Goal: Task Accomplishment & Management: Use online tool/utility

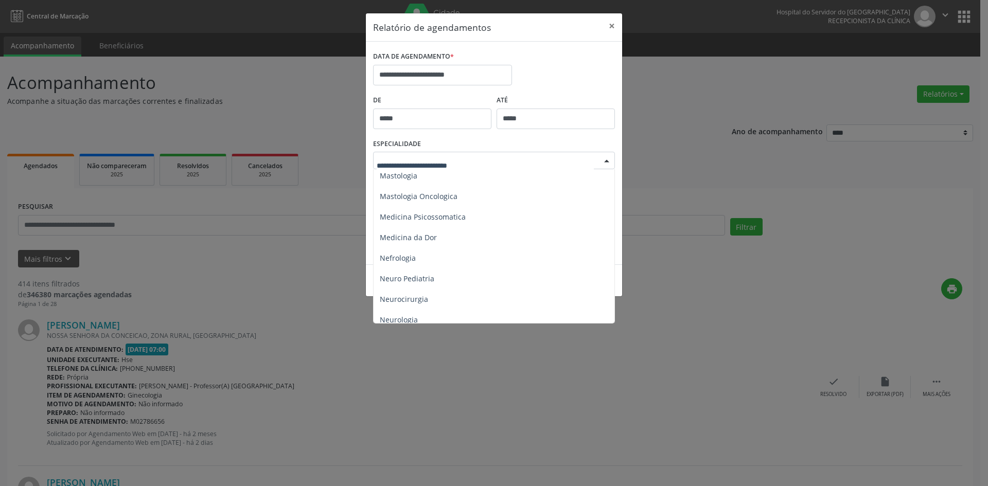
scroll to position [926, 0]
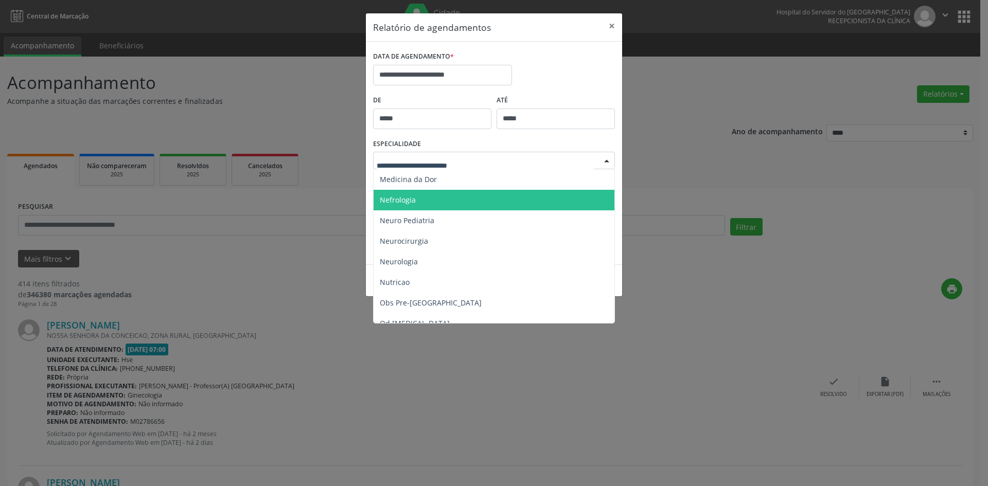
click at [404, 201] on span "Nefrologia" at bounding box center [398, 200] width 36 height 10
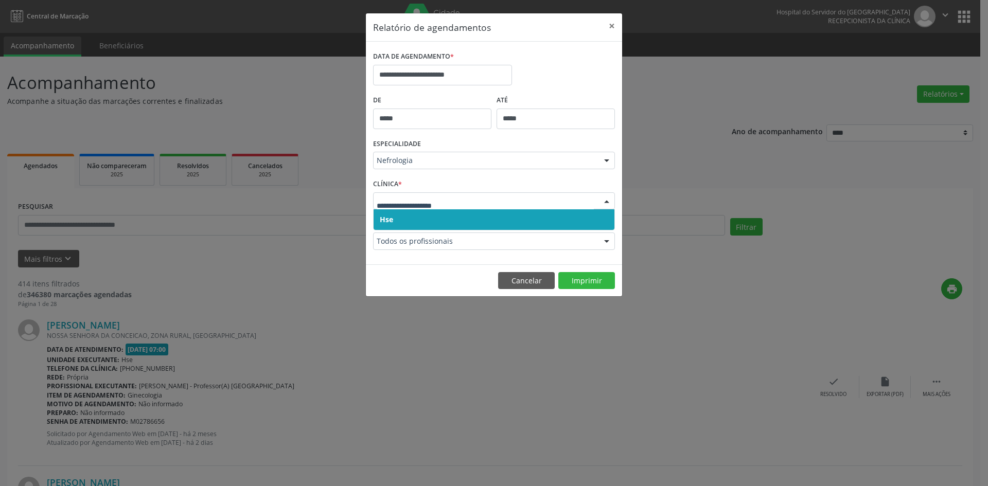
click at [390, 224] on span "Hse" at bounding box center [386, 220] width 13 height 10
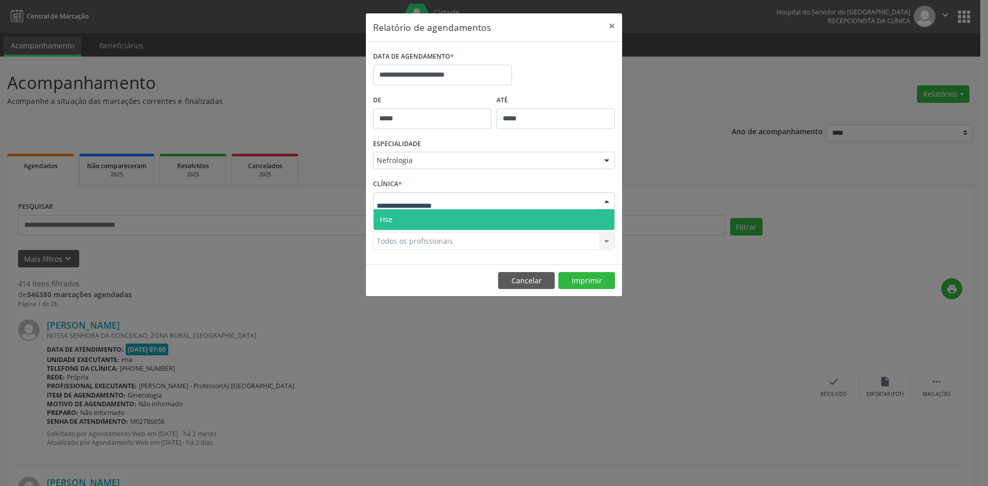
click at [397, 217] on span "Hse" at bounding box center [493, 219] width 241 height 21
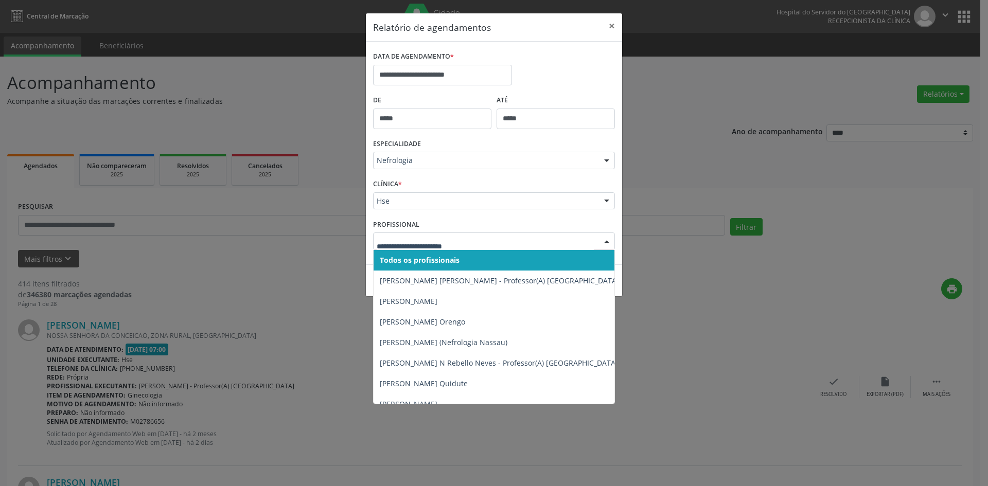
click at [403, 262] on span "Todos os profissionais" at bounding box center [420, 260] width 80 height 10
click at [421, 262] on span "Todos os profissionais" at bounding box center [418, 260] width 76 height 10
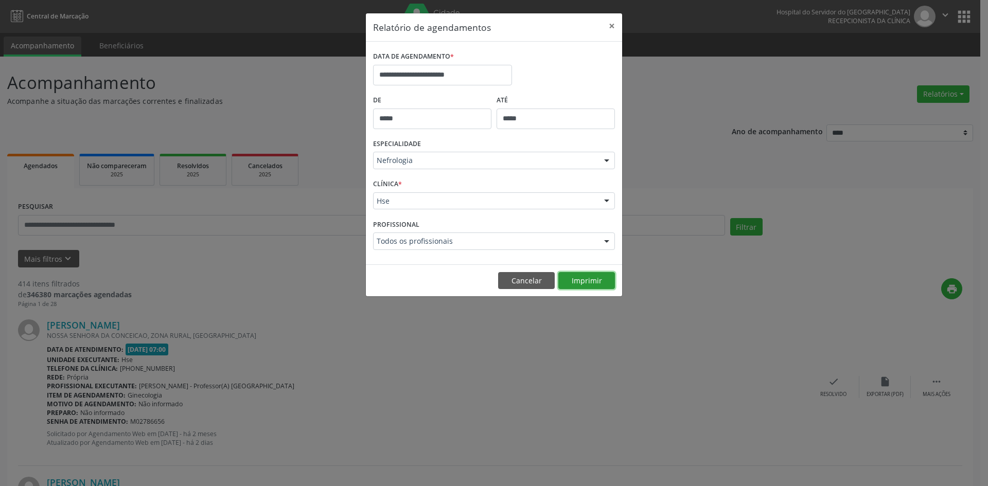
click at [589, 275] on button "Imprimir" at bounding box center [586, 280] width 57 height 17
click at [610, 159] on div at bounding box center [606, 160] width 15 height 17
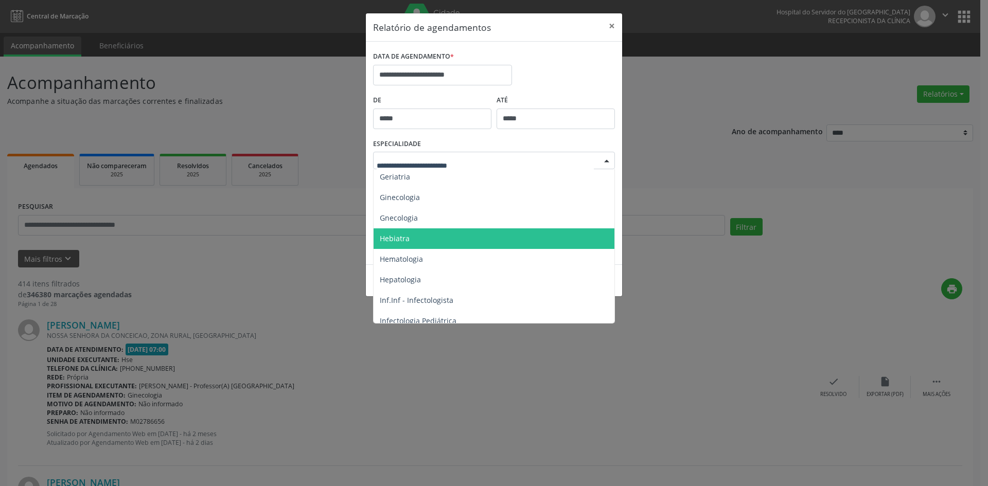
scroll to position [720, 0]
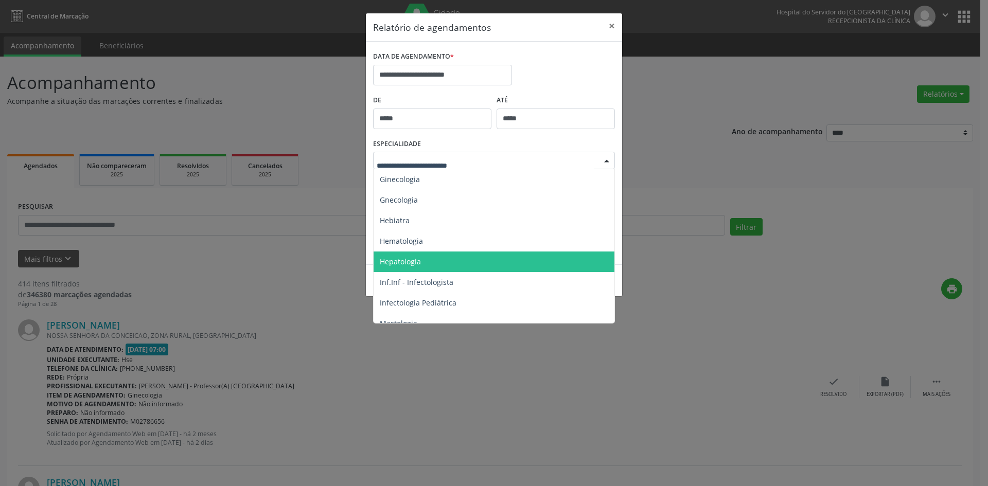
click at [391, 262] on span "Hepatologia" at bounding box center [400, 262] width 41 height 10
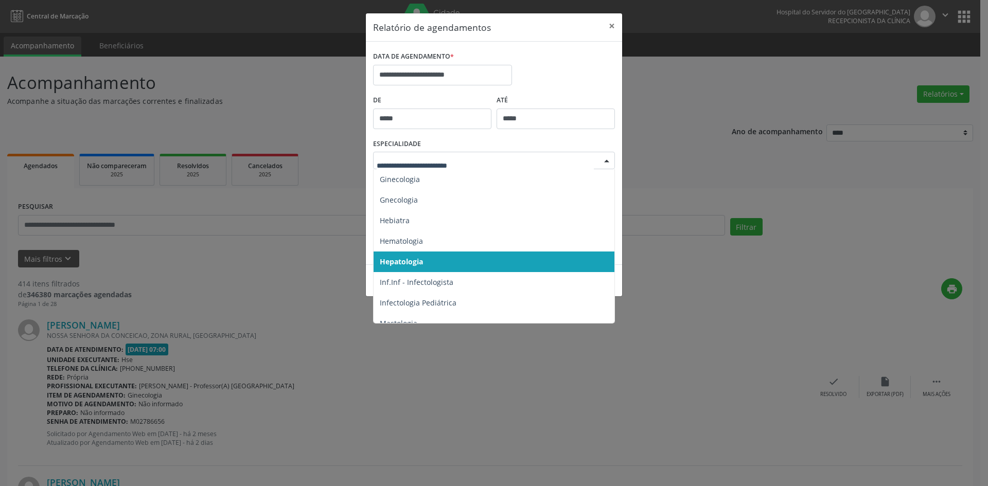
click at [610, 159] on div at bounding box center [606, 160] width 15 height 17
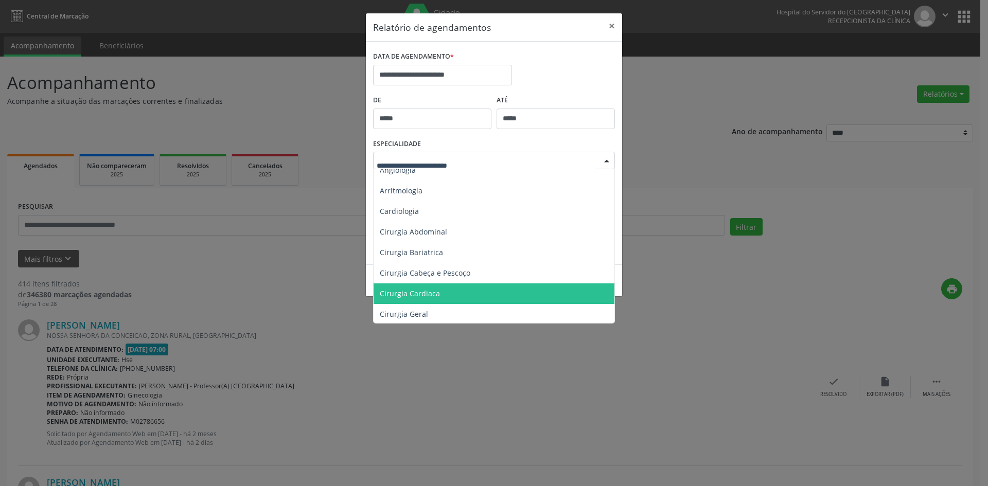
scroll to position [0, 0]
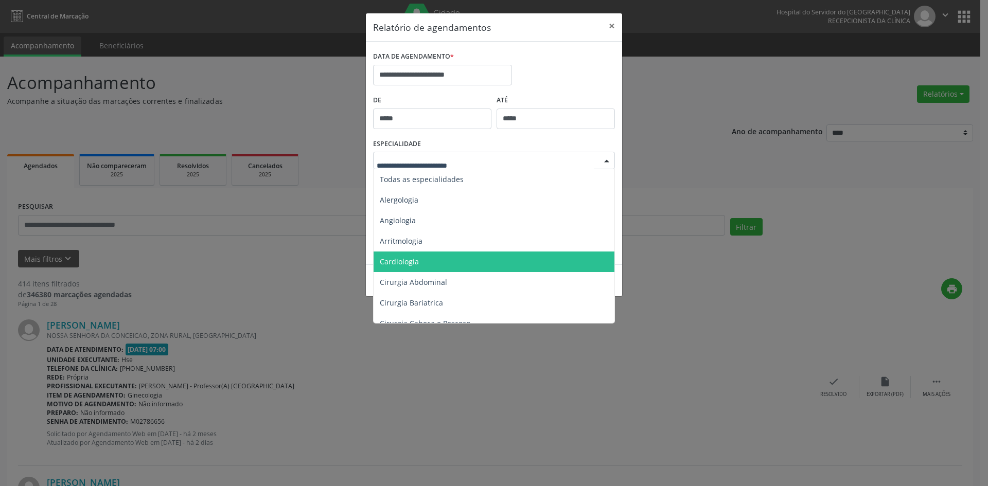
click at [399, 254] on span "Cardiologia" at bounding box center [494, 262] width 242 height 21
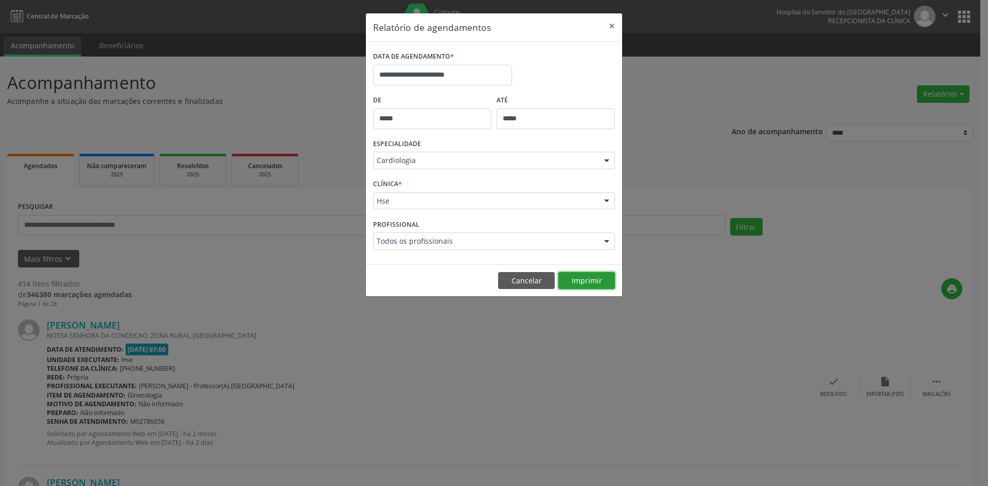
click at [589, 277] on button "Imprimir" at bounding box center [586, 280] width 57 height 17
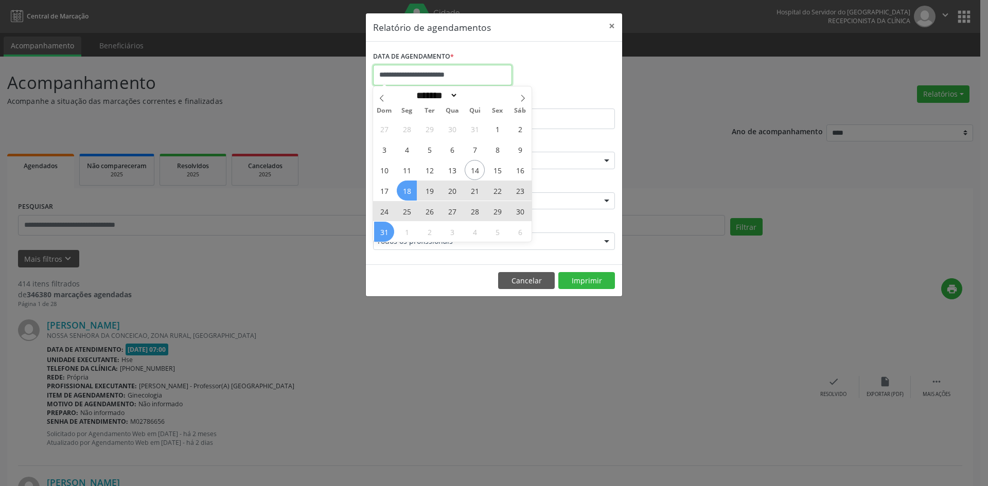
click at [446, 73] on input "**********" at bounding box center [442, 75] width 139 height 21
click at [526, 99] on icon at bounding box center [522, 98] width 7 height 7
select select "*"
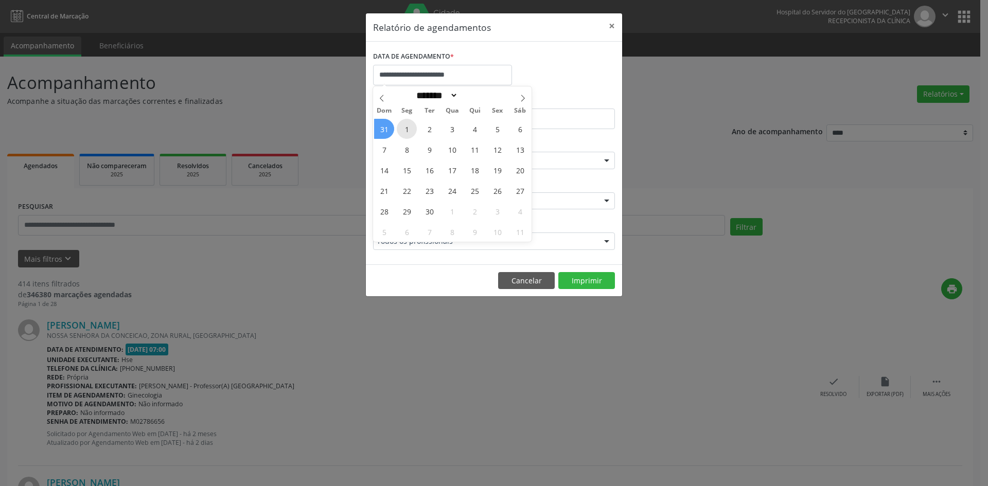
click at [407, 129] on span "1" at bounding box center [407, 129] width 20 height 20
type input "**********"
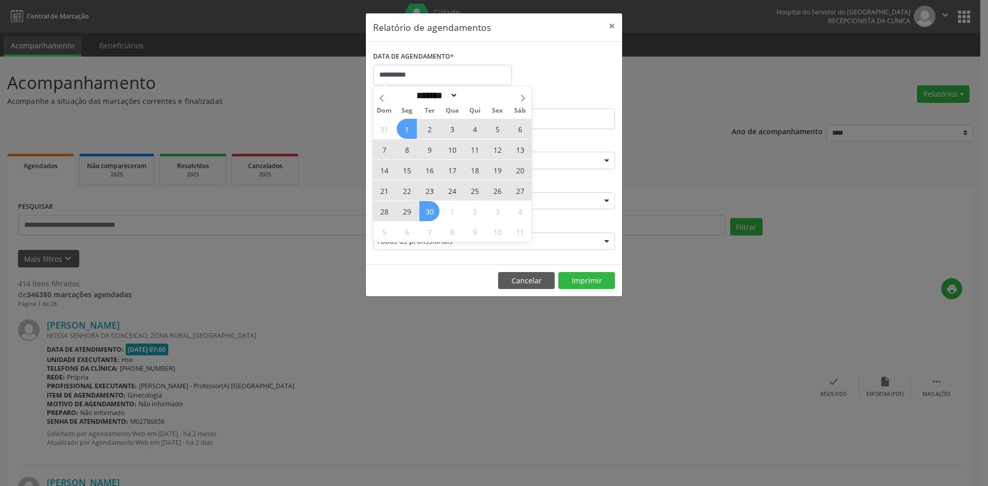
drag, startPoint x: 407, startPoint y: 129, endPoint x: 425, endPoint y: 211, distance: 84.1
click at [425, 211] on div "31 1 2 3 4 5 6 7 8 9 10 11 12 13 14 15 16 17 18 19 20 21 22 23 24 25 26 27 28 2…" at bounding box center [452, 179] width 158 height 123
click at [425, 210] on span "30" at bounding box center [429, 211] width 20 height 20
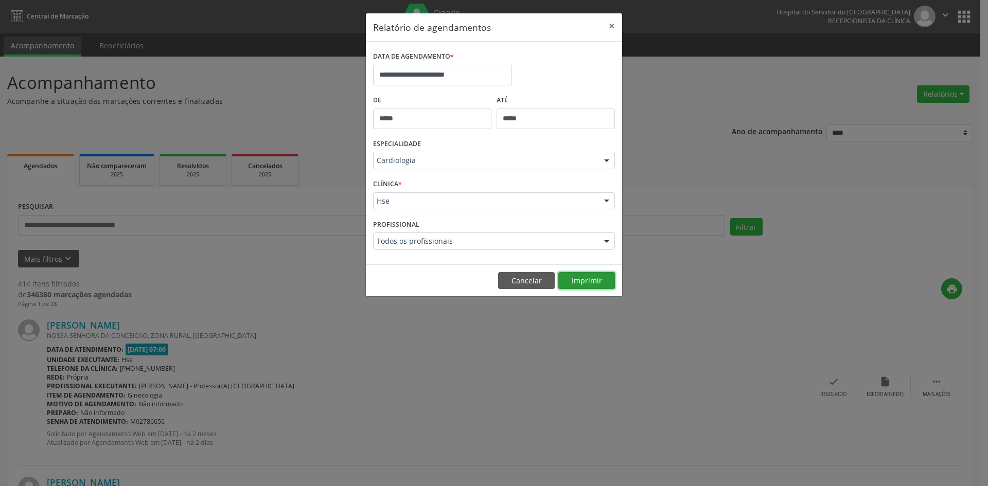
click at [592, 280] on button "Imprimir" at bounding box center [586, 280] width 57 height 17
